Goal: Task Accomplishment & Management: Manage account settings

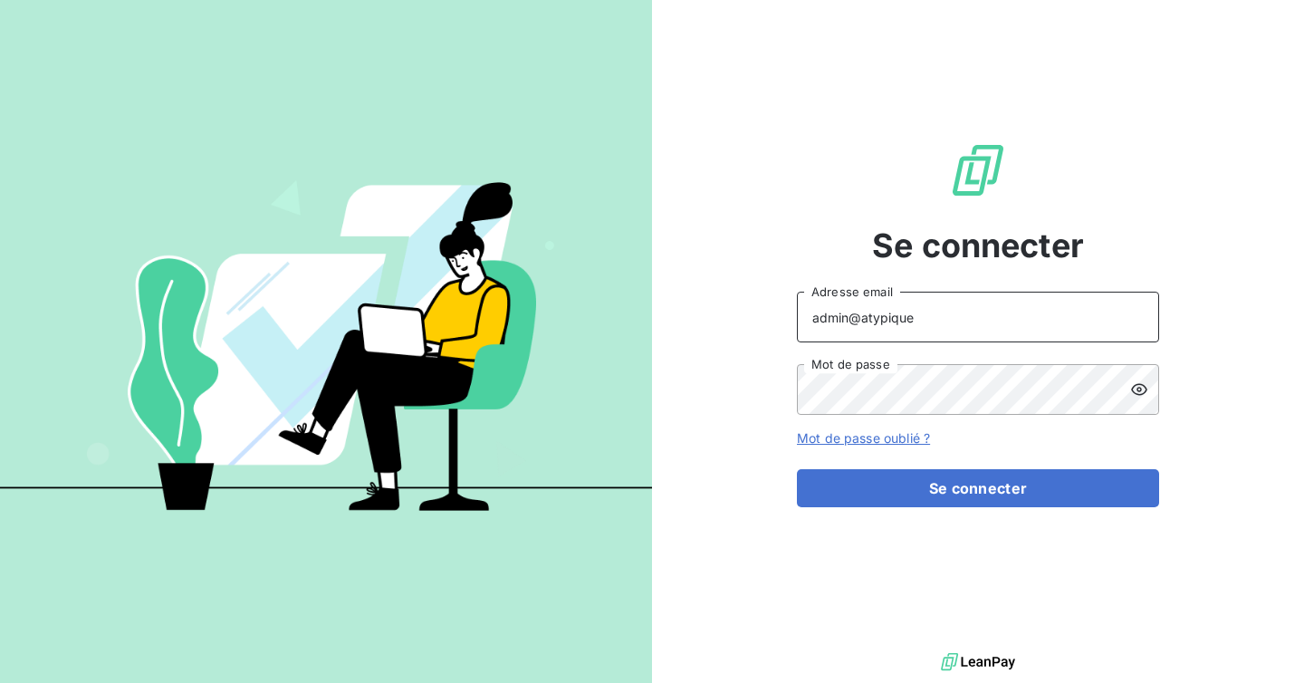
click at [911, 316] on input "admin@atypique" at bounding box center [978, 317] width 362 height 51
type input "admin@ETSJACQUESFERRYETCIE"
click at [956, 467] on form "admin@ETSJACQUESFERRYETCIE Adresse email Mot de passe Mot de passe oublié ? Se …" at bounding box center [978, 400] width 362 height 216
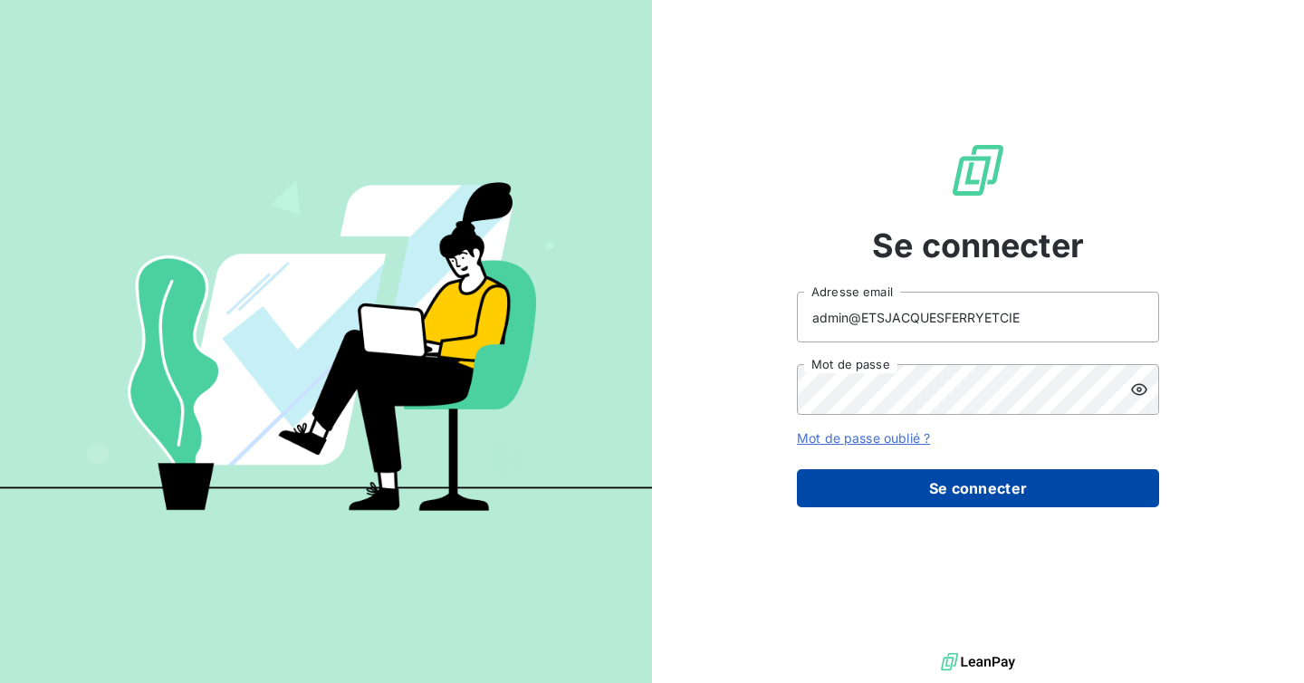
click at [956, 500] on button "Se connecter" at bounding box center [978, 488] width 362 height 38
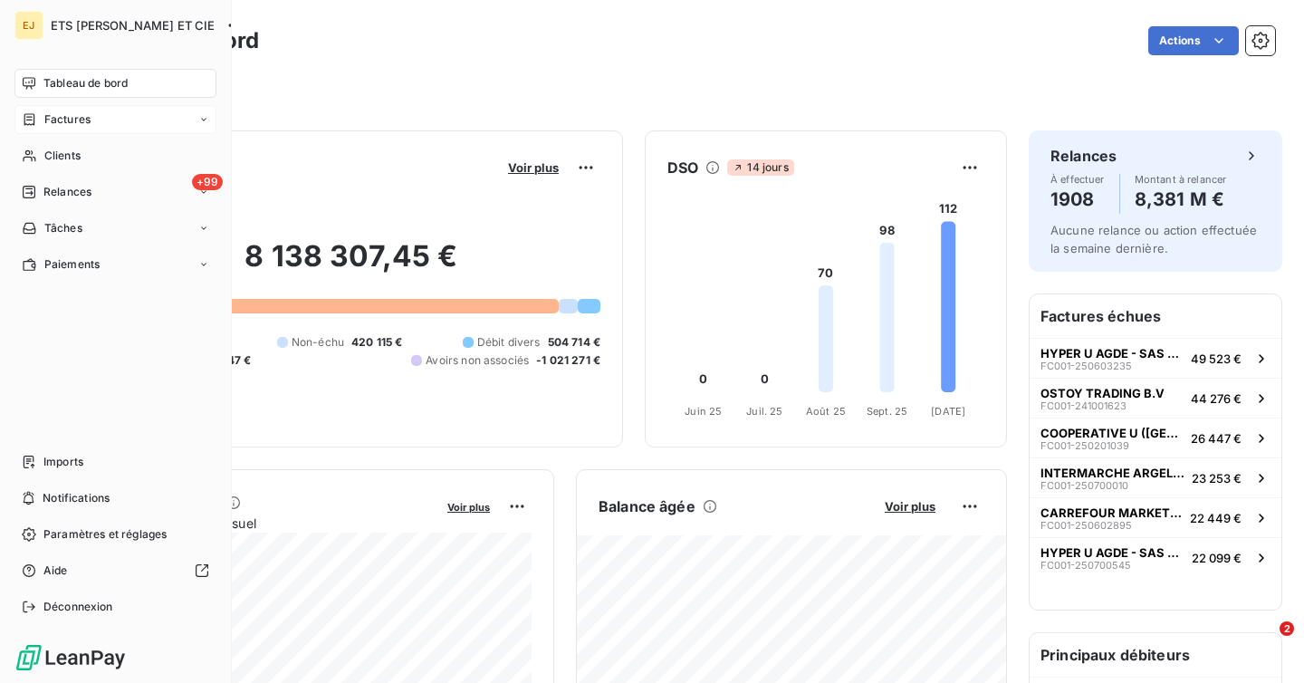
click at [71, 121] on span "Factures" at bounding box center [67, 119] width 46 height 16
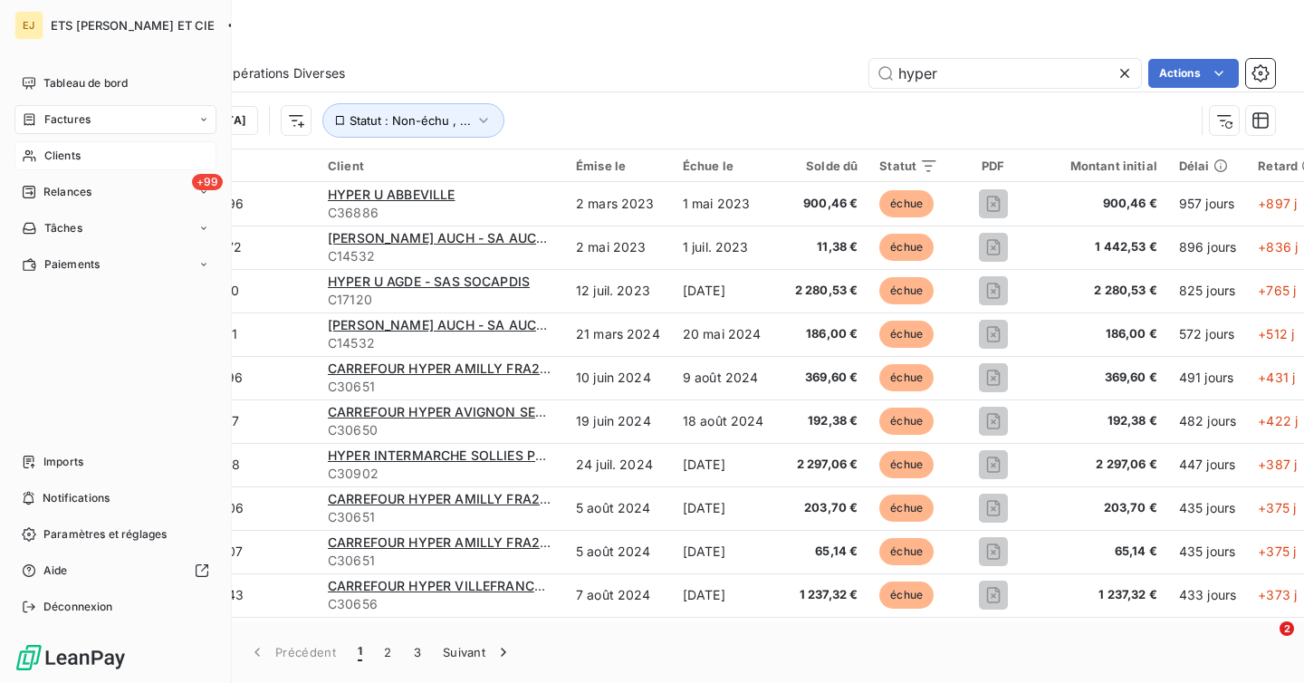
type input "hyper"
click at [85, 165] on div "Clients" at bounding box center [115, 155] width 202 height 29
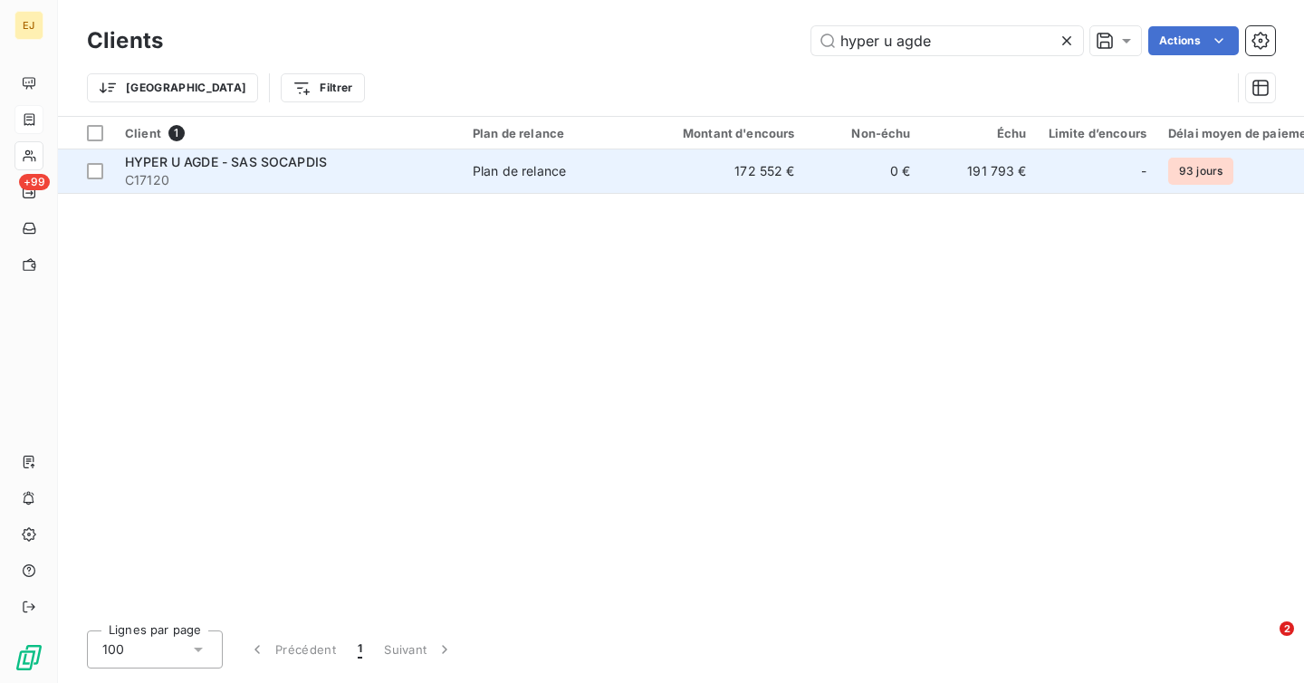
type input "hyper u agde"
click at [368, 183] on span "C17120" at bounding box center [288, 180] width 326 height 18
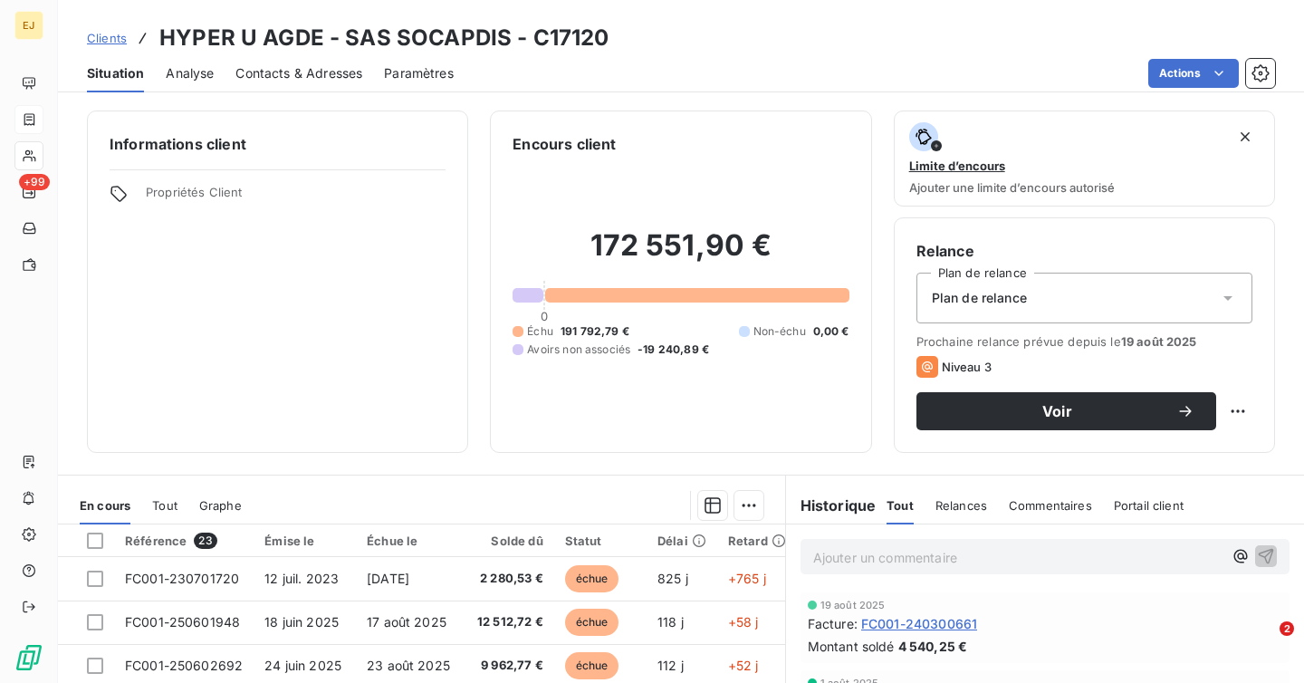
click at [623, 38] on div "Clients HYPER U AGDE - SAS SOCAPDIS - C17120" at bounding box center [681, 38] width 1246 height 33
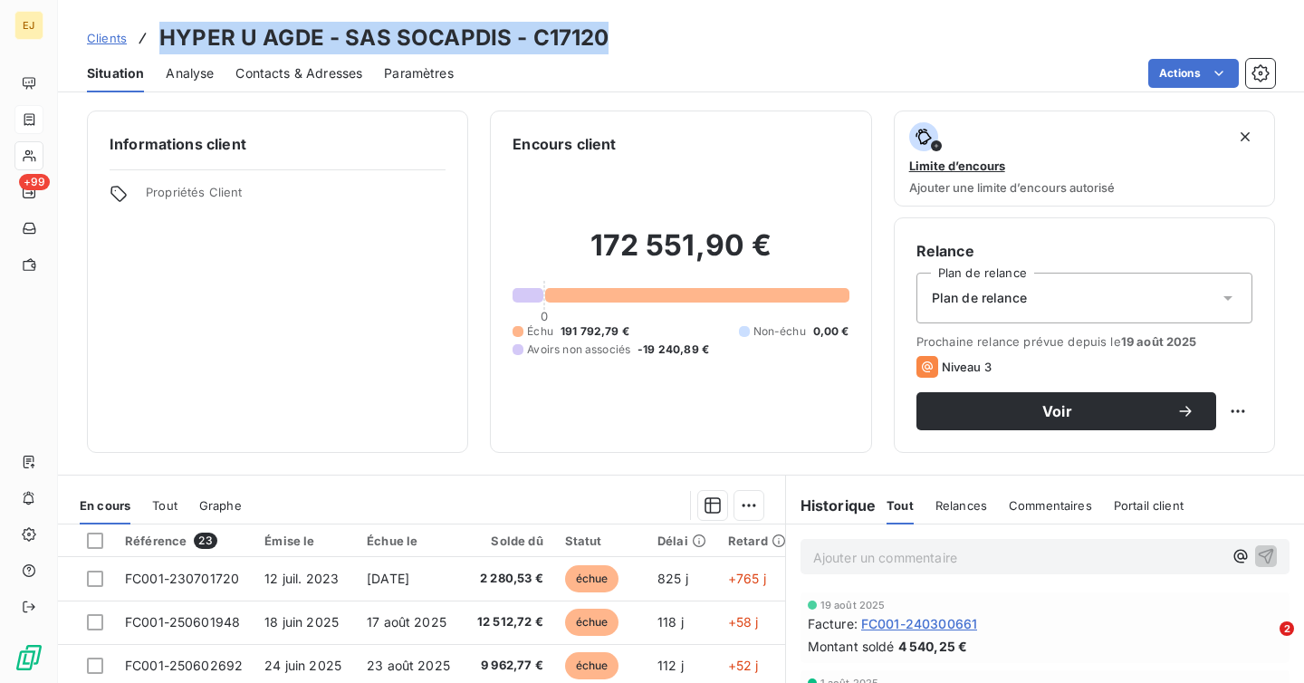
drag, startPoint x: 602, startPoint y: 42, endPoint x: 159, endPoint y: 43, distance: 443.8
click at [159, 43] on div "Clients HYPER U AGDE - SAS SOCAPDIS - C17120" at bounding box center [681, 38] width 1246 height 33
copy h3 "HYPER U AGDE - SAS SOCAPDIS - C17120"
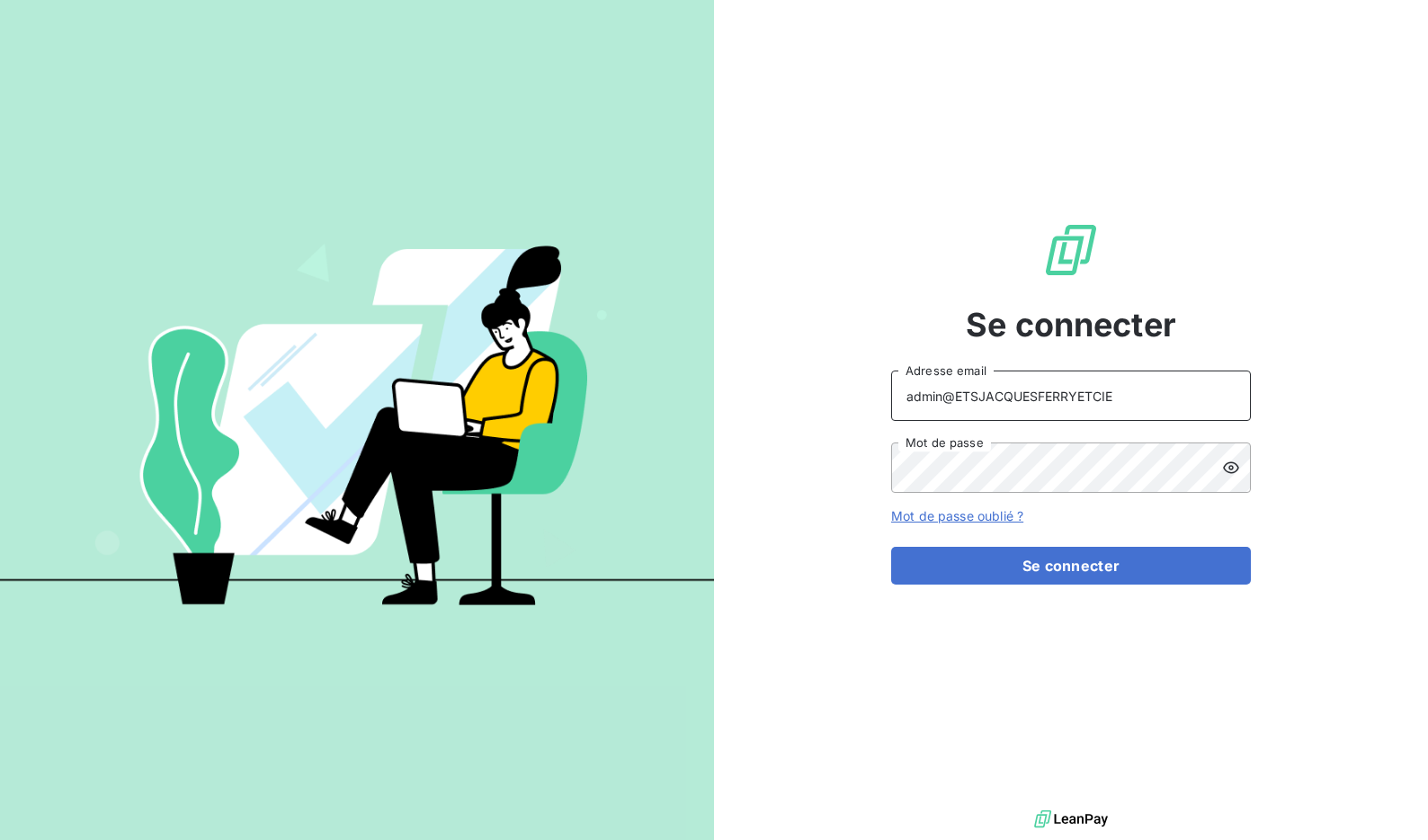
click at [1123, 398] on input "admin@ETSJACQUESFERRYETCIE" at bounding box center [1071, 395] width 359 height 51
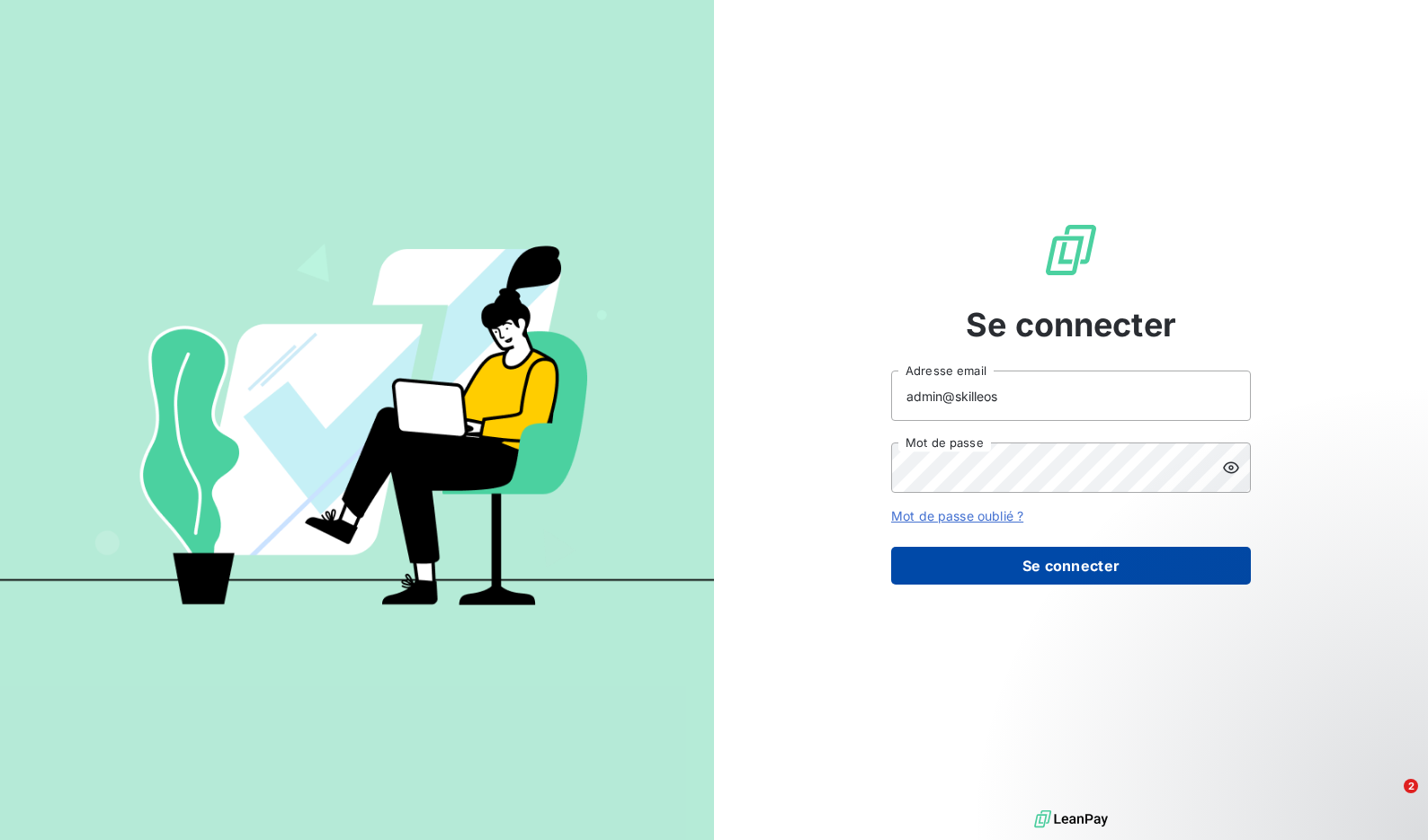
type input "admin@skilleos"
click at [1049, 570] on button "Se connecter" at bounding box center [1071, 566] width 359 height 38
